Goal: Task Accomplishment & Management: Use online tool/utility

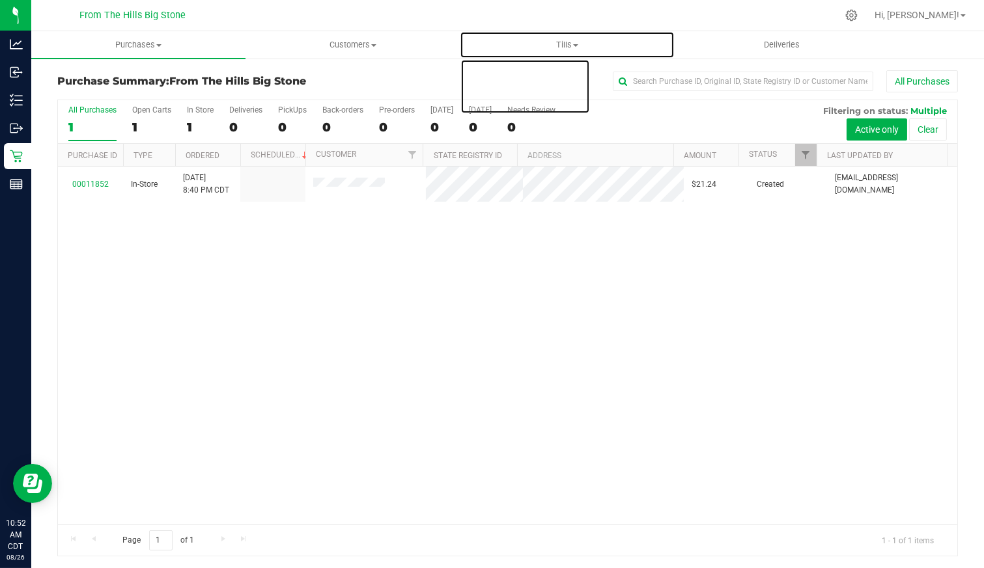
click at [572, 46] on span "Tills" at bounding box center [566, 45] width 213 height 12
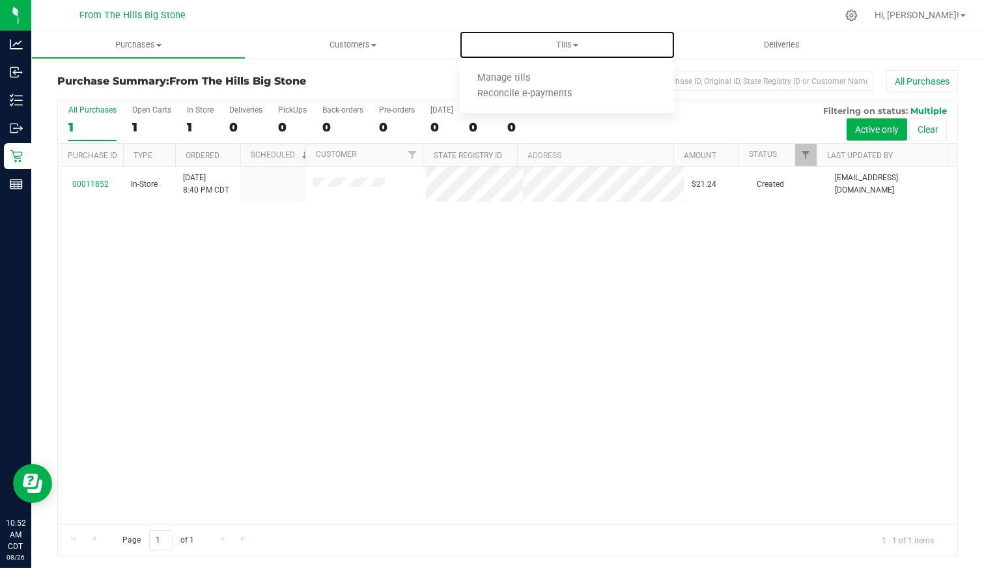
click at [559, 79] on li "Manage tills" at bounding box center [567, 79] width 214 height 16
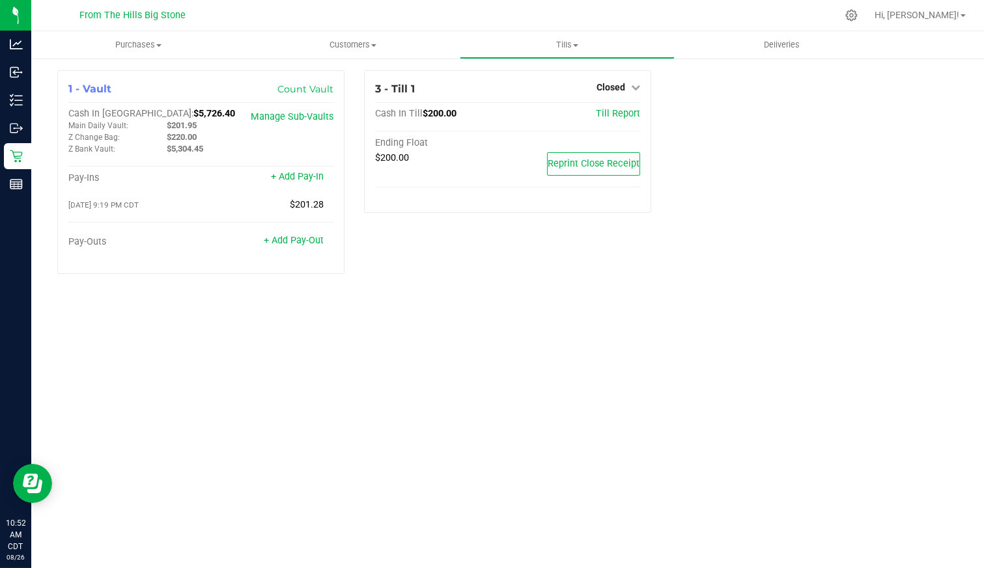
click at [630, 81] on div "Closed" at bounding box center [618, 87] width 44 height 16
click at [630, 88] on link "Closed" at bounding box center [618, 87] width 44 height 10
click at [605, 110] on link "Open Till" at bounding box center [610, 114] width 35 height 10
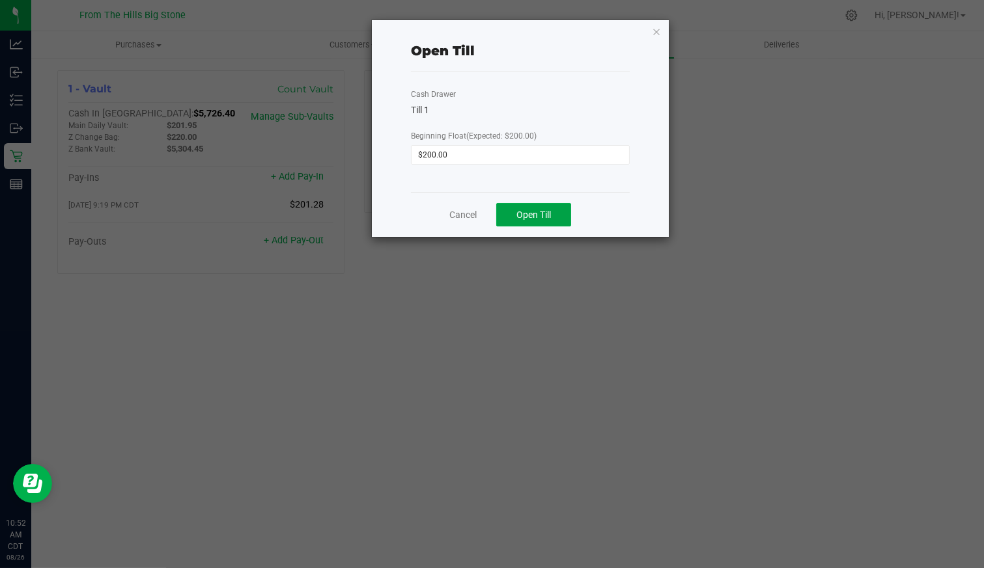
click at [520, 210] on span "Open Till" at bounding box center [533, 215] width 35 height 10
